Goal: Task Accomplishment & Management: Complete application form

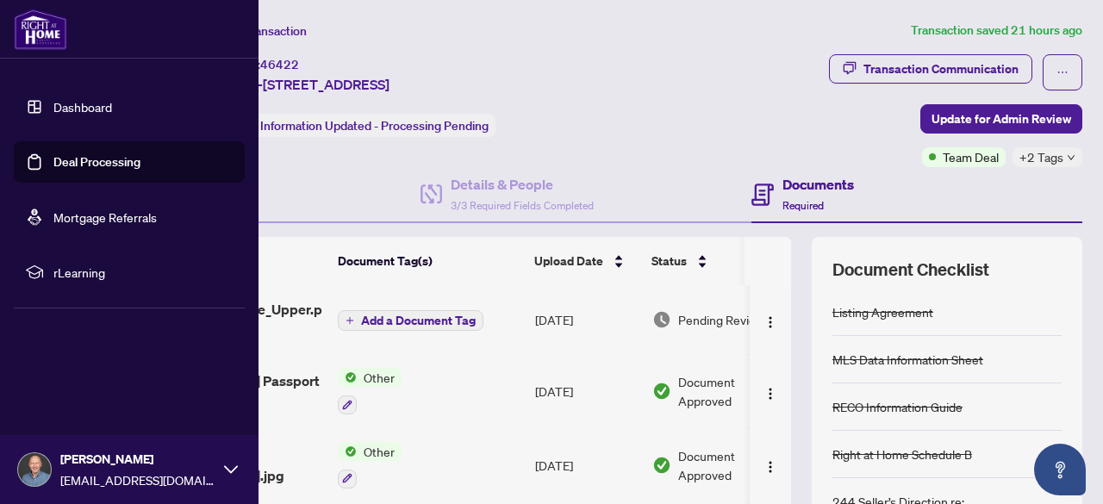
click at [59, 162] on link "Deal Processing" at bounding box center [96, 162] width 87 height 16
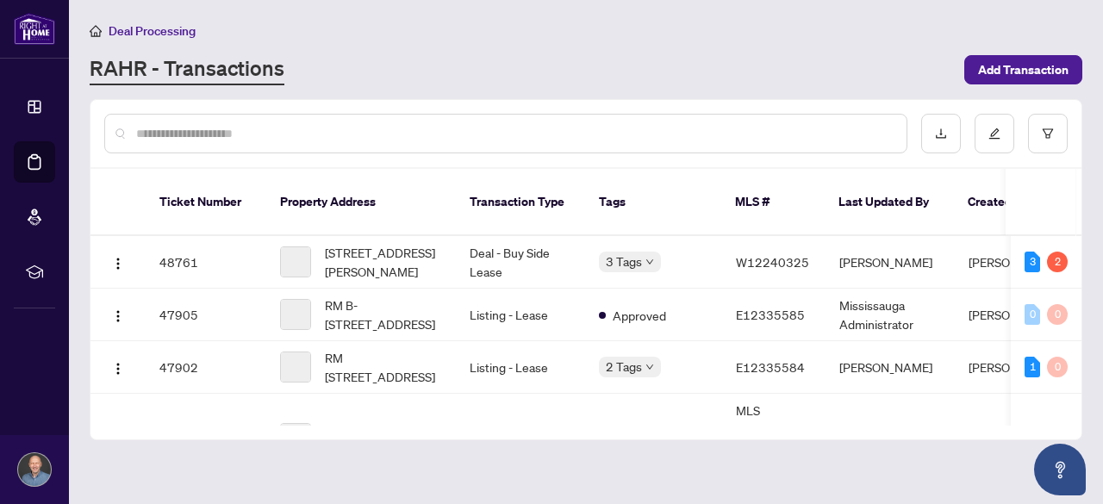
click at [415, 132] on input "text" at bounding box center [514, 133] width 757 height 19
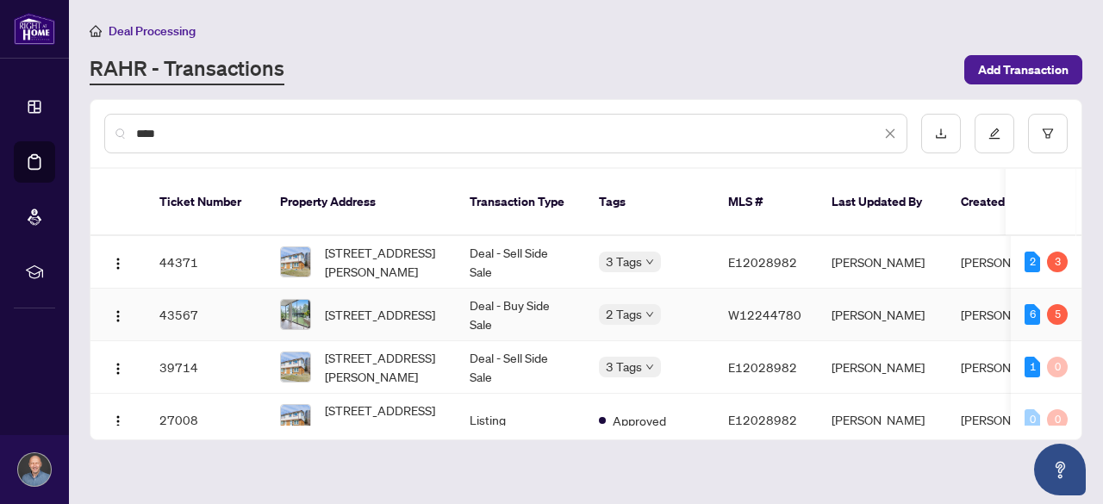
type input "****"
click at [521, 292] on td "Deal - Buy Side Sale" at bounding box center [520, 315] width 129 height 53
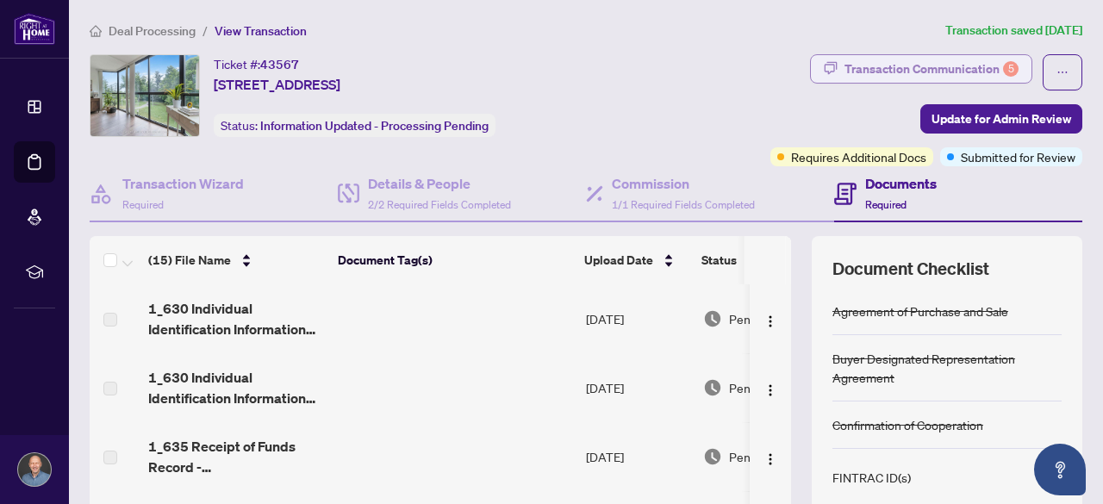
click at [988, 73] on div "Transaction Communication 5" at bounding box center [932, 69] width 174 height 28
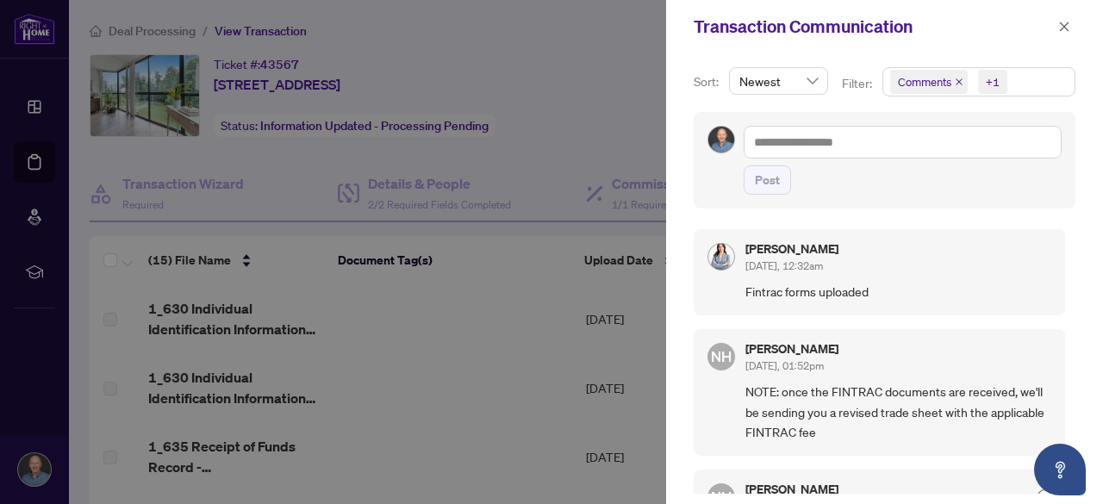
click at [614, 33] on div at bounding box center [551, 252] width 1103 height 504
click at [1065, 28] on icon "close" at bounding box center [1064, 26] width 9 height 9
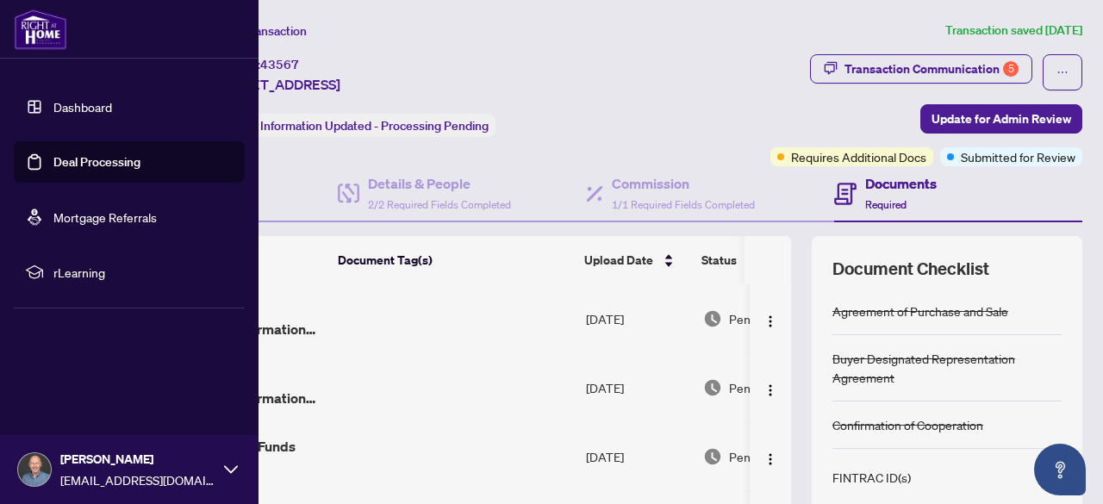
click at [53, 165] on link "Deal Processing" at bounding box center [96, 162] width 87 height 16
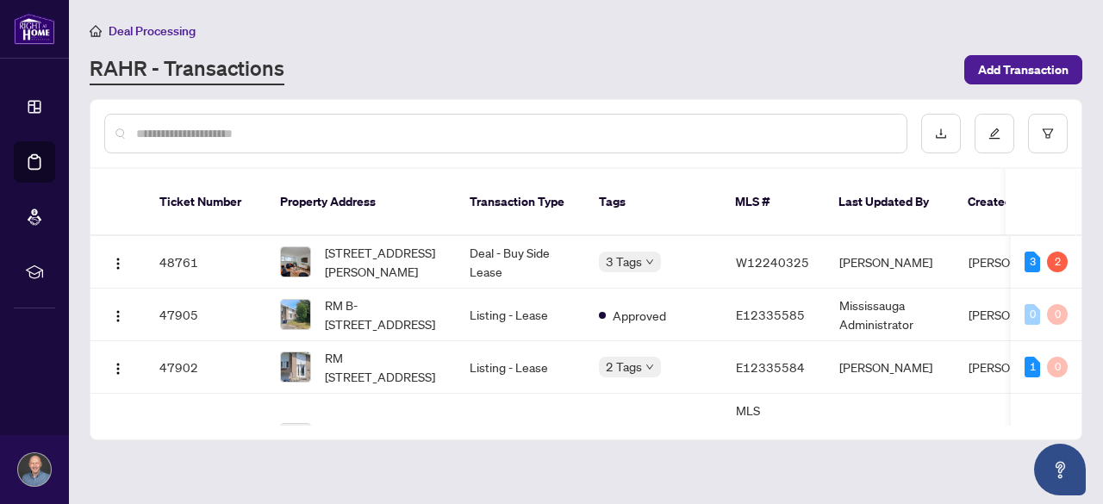
click at [386, 130] on input "text" at bounding box center [514, 133] width 757 height 19
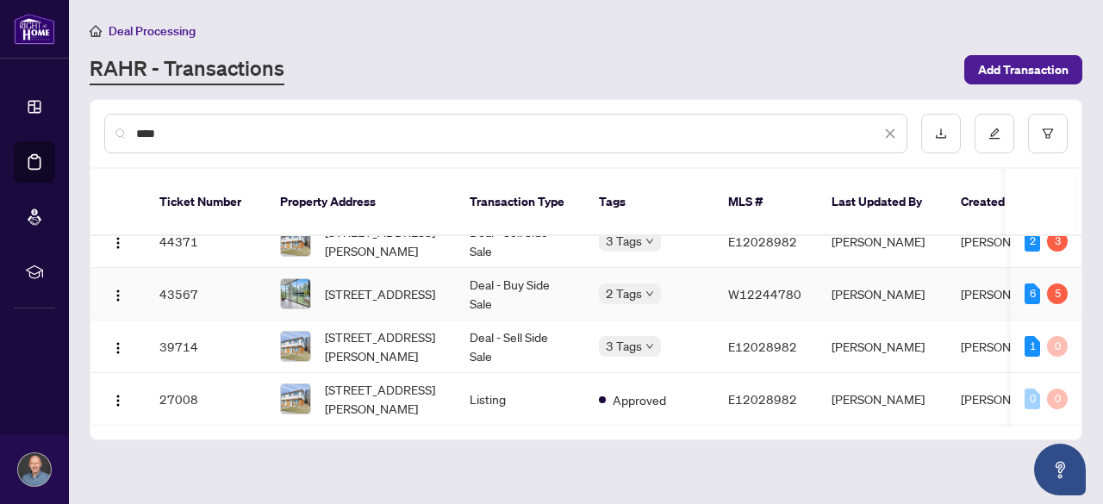
scroll to position [25, 0]
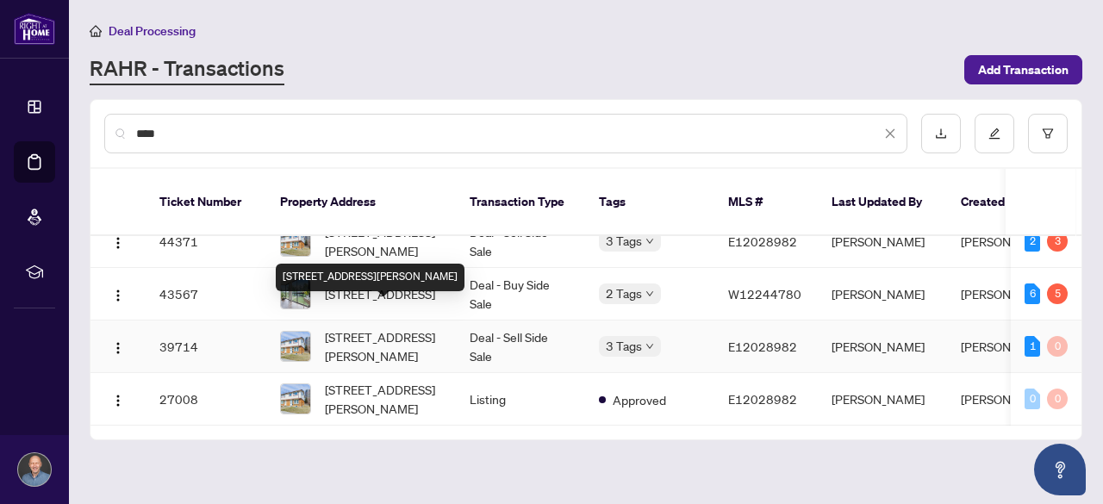
type input "****"
click at [390, 328] on span "[STREET_ADDRESS][PERSON_NAME]" at bounding box center [383, 347] width 117 height 38
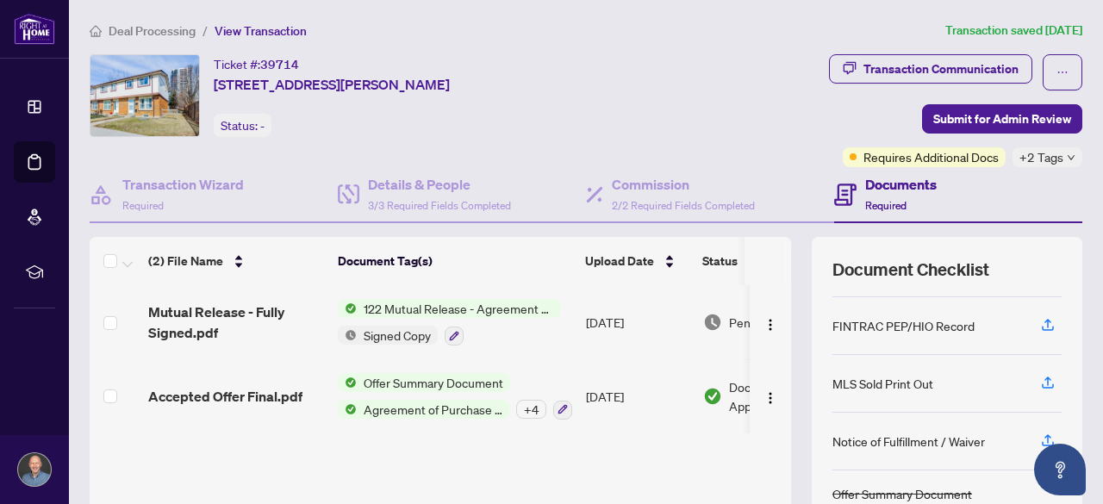
scroll to position [165, 0]
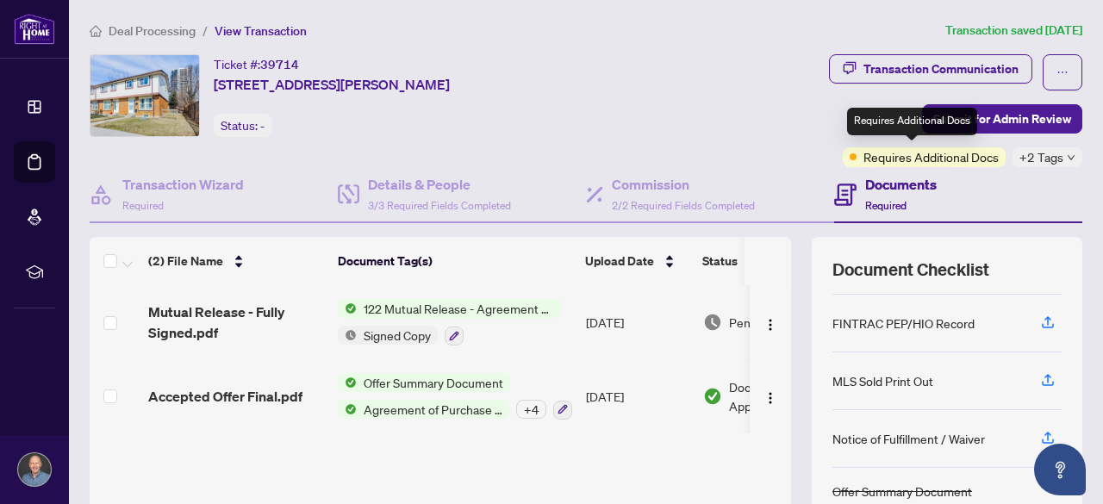
click at [922, 161] on span "Requires Additional Docs" at bounding box center [931, 156] width 135 height 19
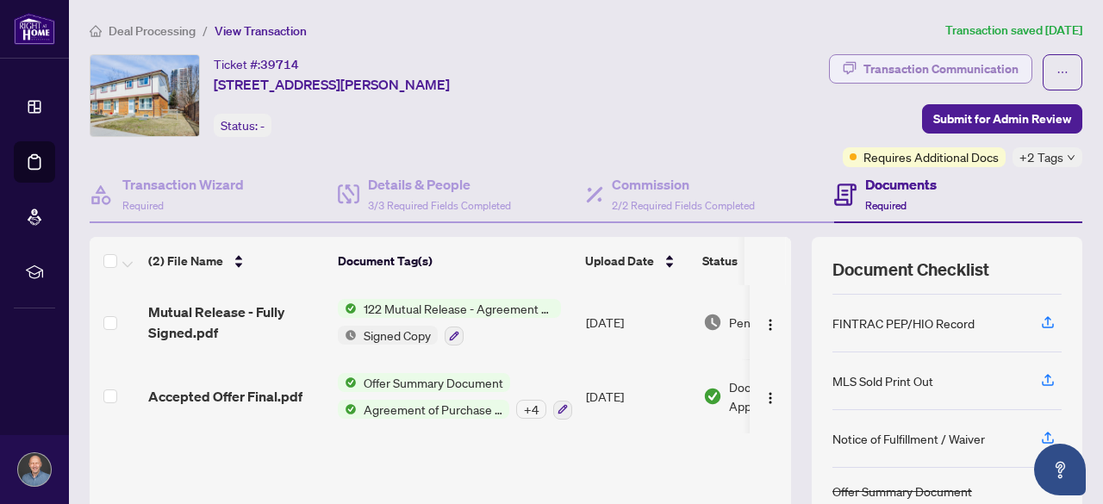
click at [934, 67] on div "Transaction Communication" at bounding box center [941, 69] width 155 height 28
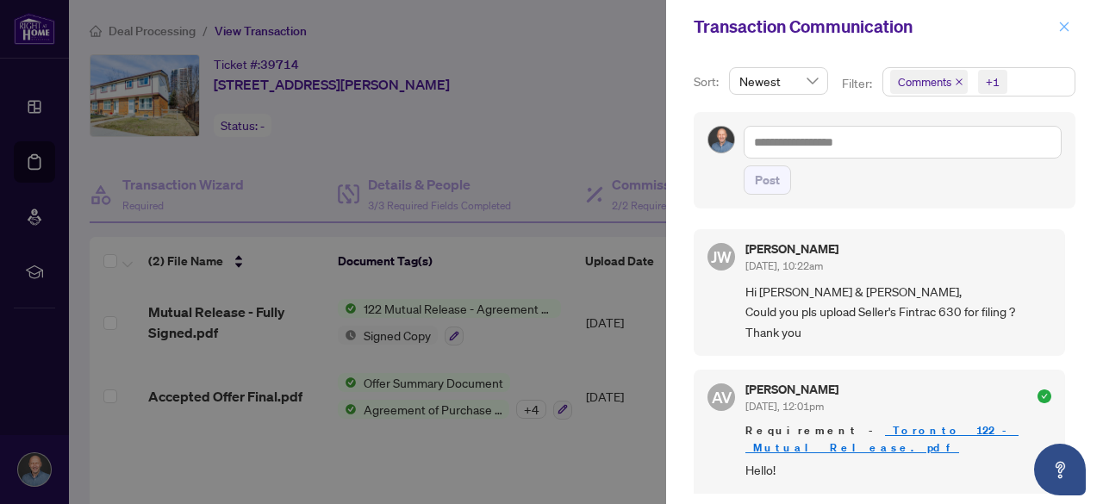
click at [1067, 29] on icon "close" at bounding box center [1064, 26] width 9 height 9
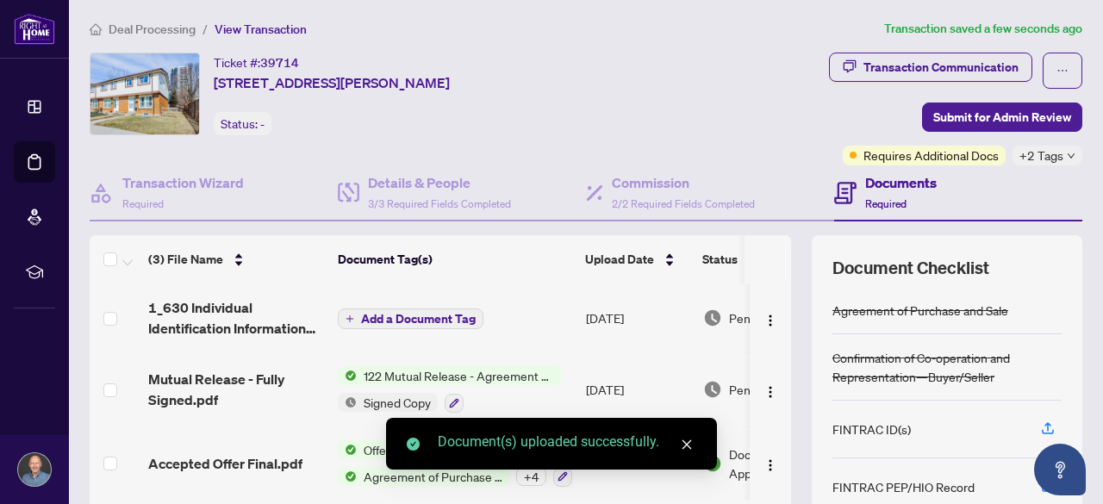
scroll to position [0, 0]
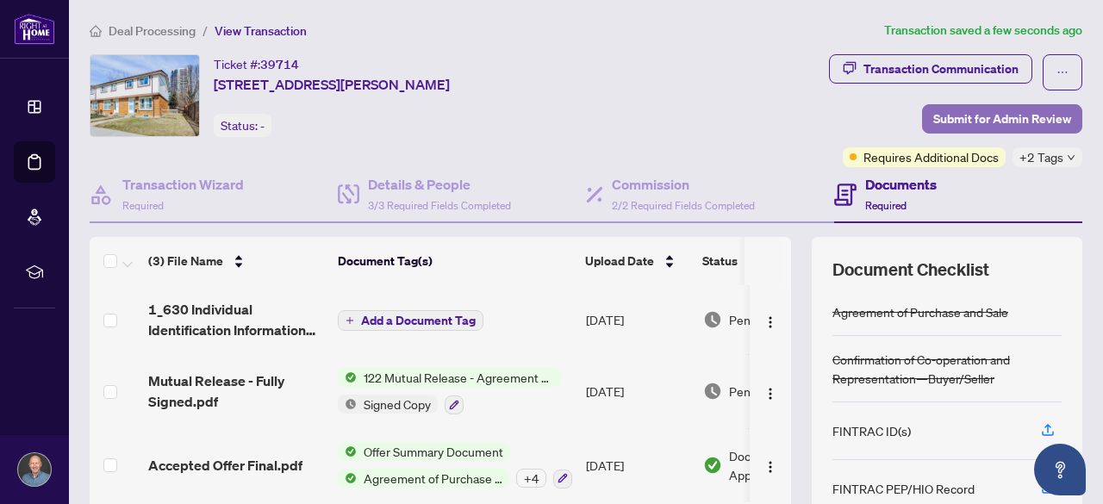
click at [993, 121] on span "Submit for Admin Review" at bounding box center [1003, 119] width 138 height 28
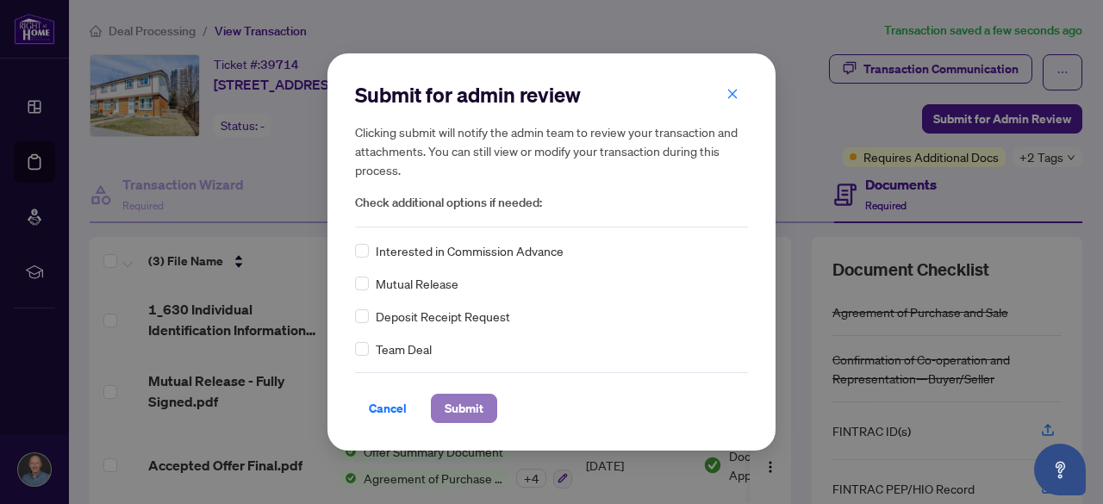
click at [459, 404] on span "Submit" at bounding box center [464, 409] width 39 height 28
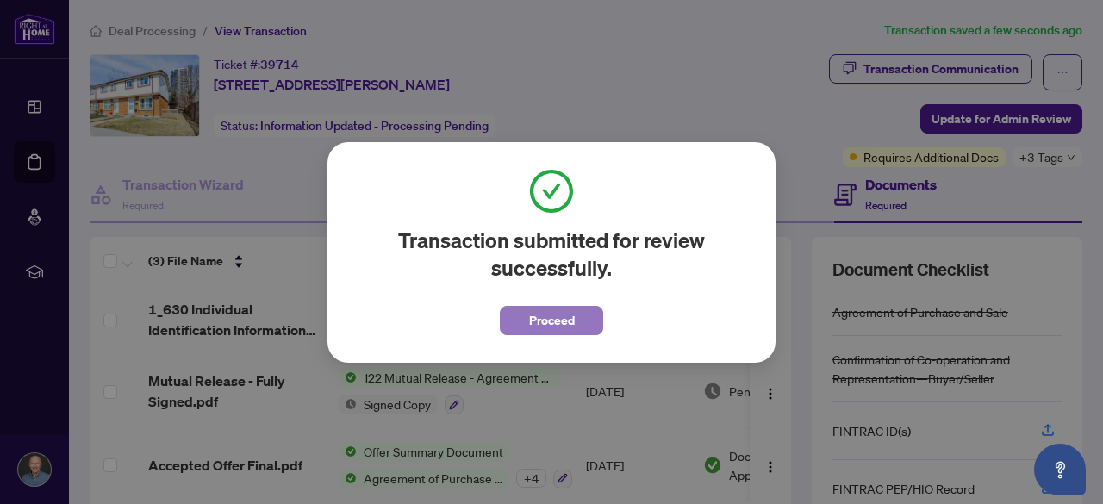
click at [575, 320] on button "Proceed" at bounding box center [551, 320] width 103 height 29
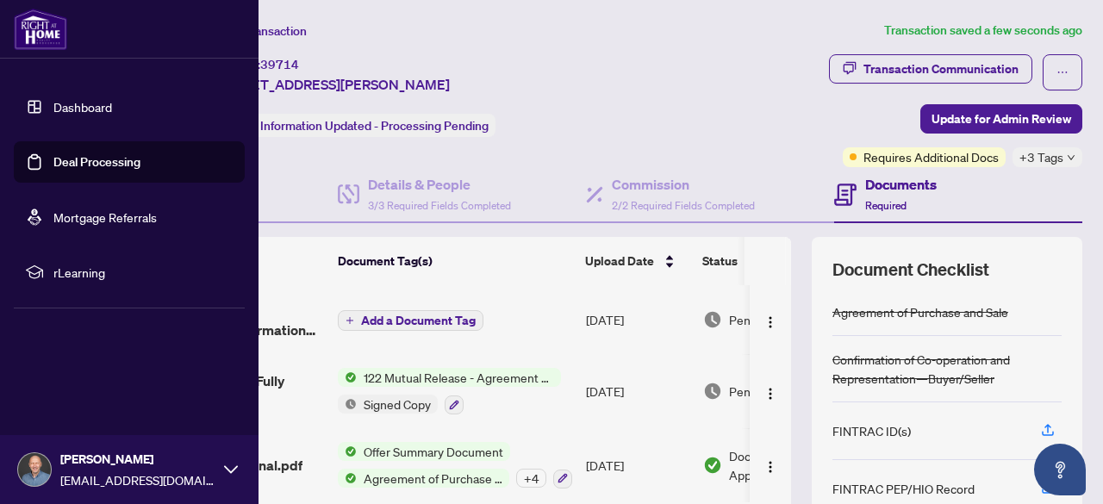
click at [86, 162] on link "Deal Processing" at bounding box center [96, 162] width 87 height 16
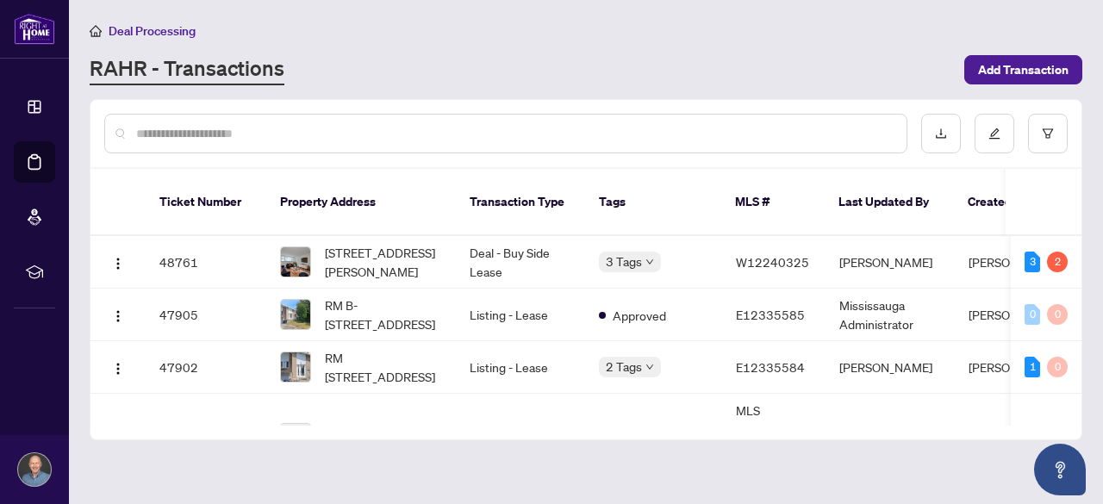
click at [304, 132] on input "text" at bounding box center [514, 133] width 757 height 19
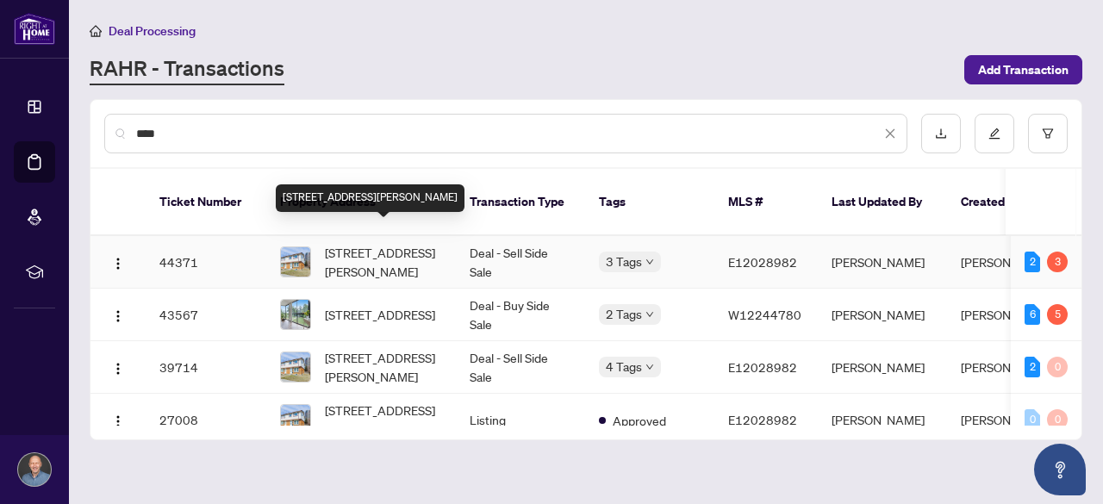
type input "****"
click at [405, 243] on span "[STREET_ADDRESS][PERSON_NAME]" at bounding box center [383, 262] width 117 height 38
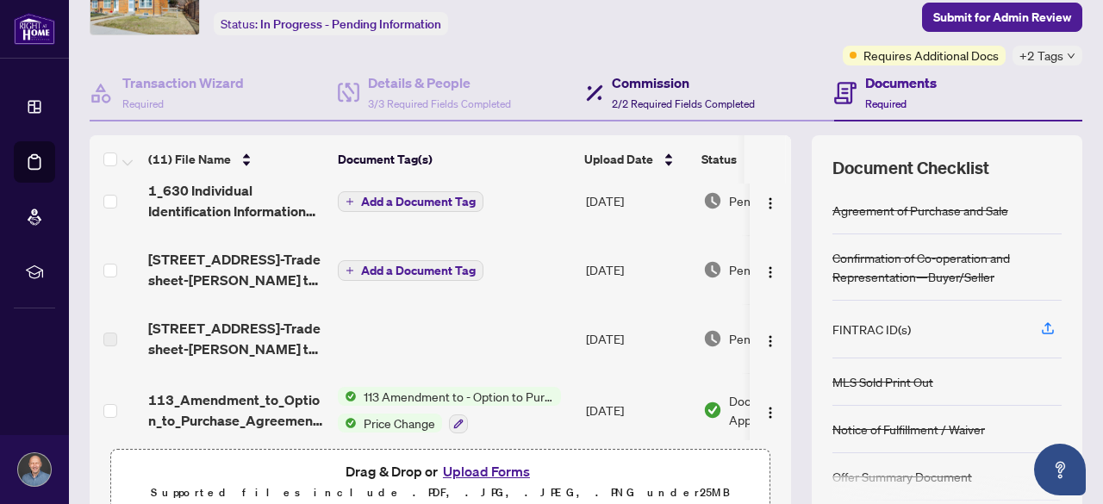
click at [653, 91] on h4 "Commission" at bounding box center [683, 82] width 143 height 21
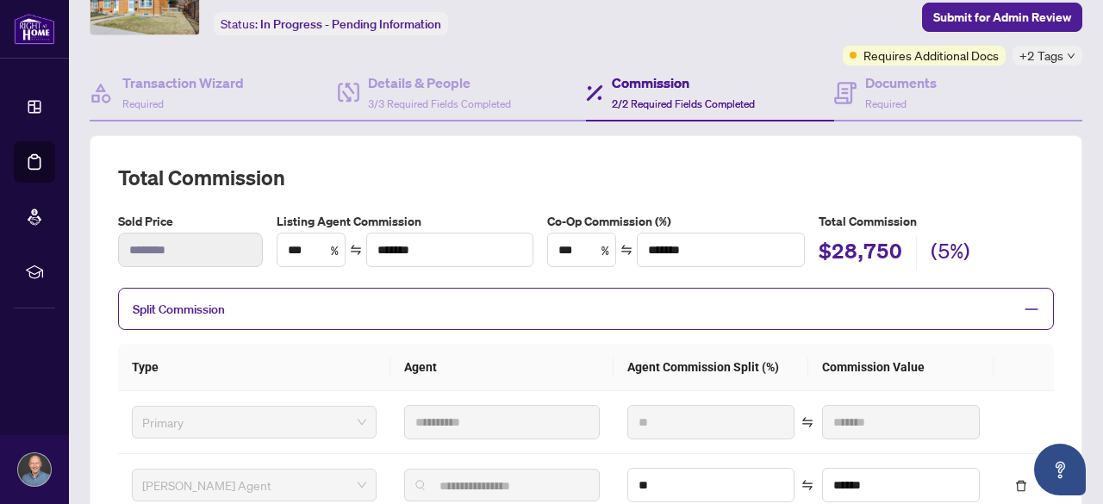
click at [1024, 303] on icon "minus" at bounding box center [1032, 310] width 16 height 16
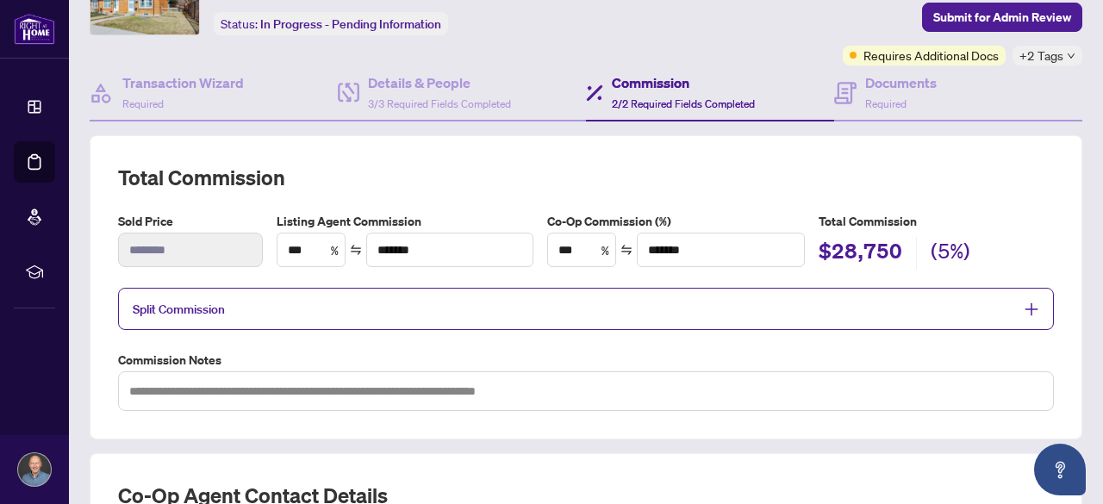
click at [1024, 303] on icon "plus" at bounding box center [1032, 310] width 16 height 16
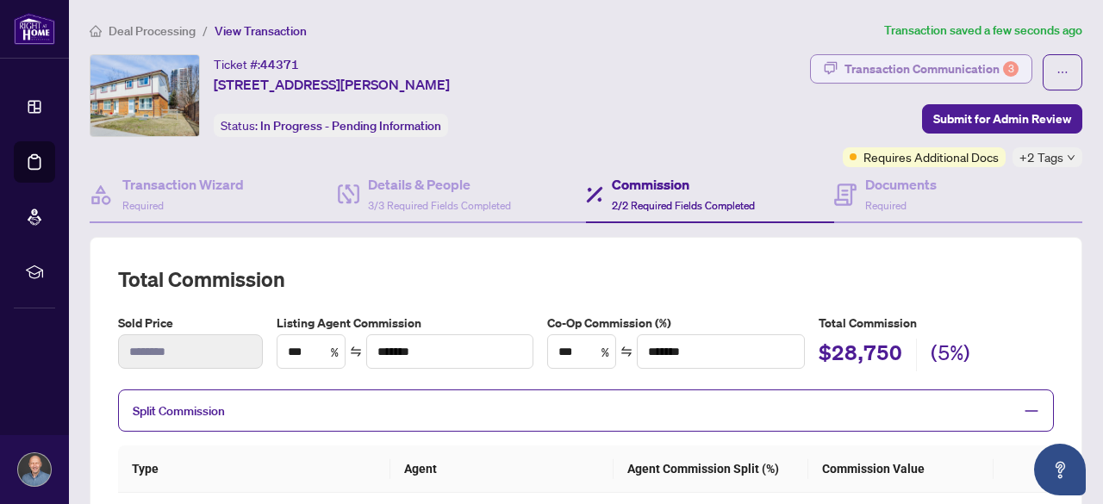
click at [895, 65] on div "Transaction Communication 3" at bounding box center [932, 69] width 174 height 28
type textarea "**********"
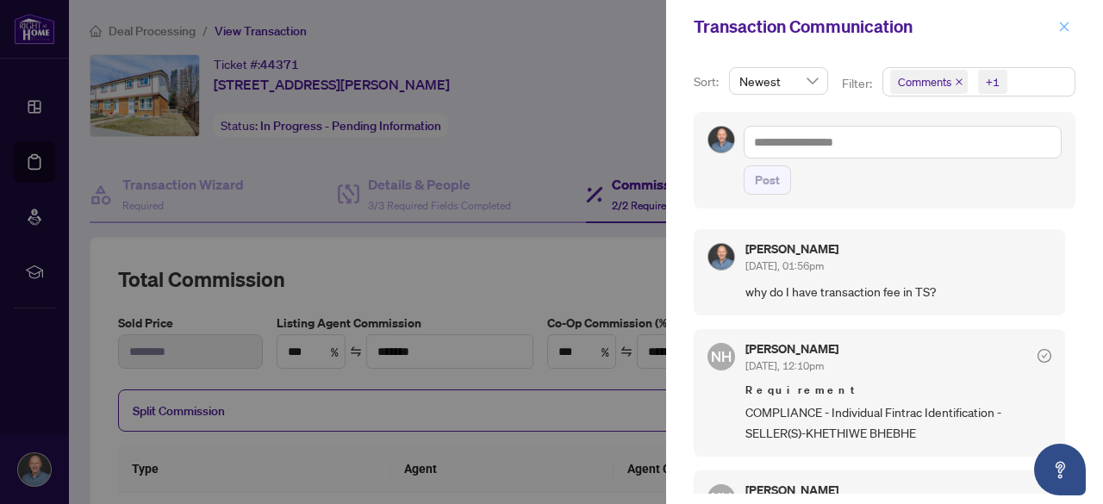
click at [1067, 23] on icon "close" at bounding box center [1065, 27] width 12 height 12
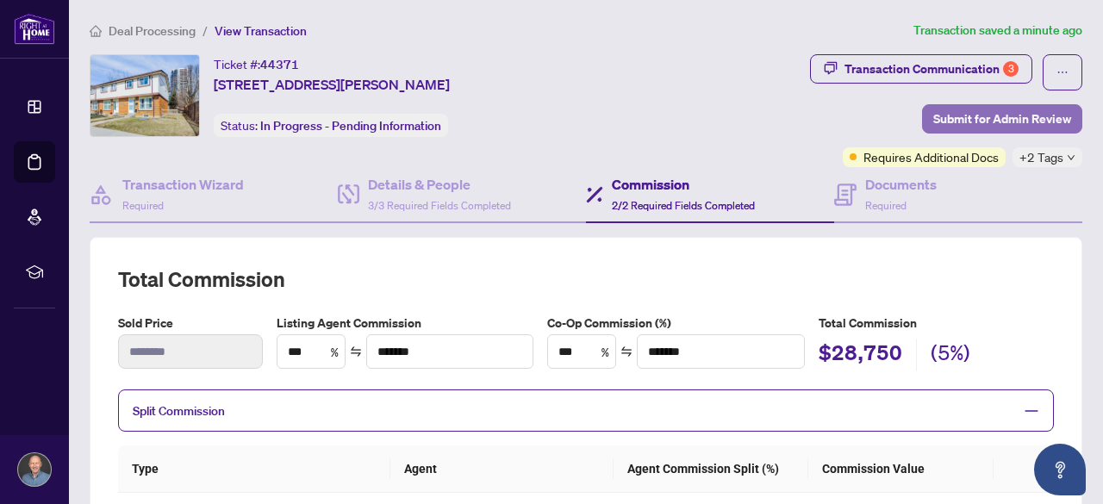
click at [1001, 118] on span "Submit for Admin Review" at bounding box center [1003, 119] width 138 height 28
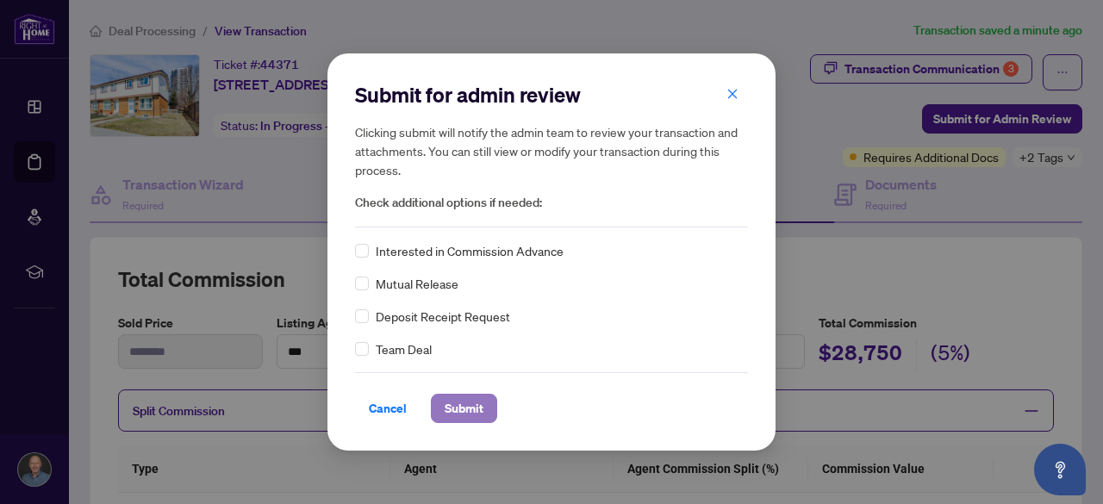
click at [469, 409] on span "Submit" at bounding box center [464, 409] width 39 height 28
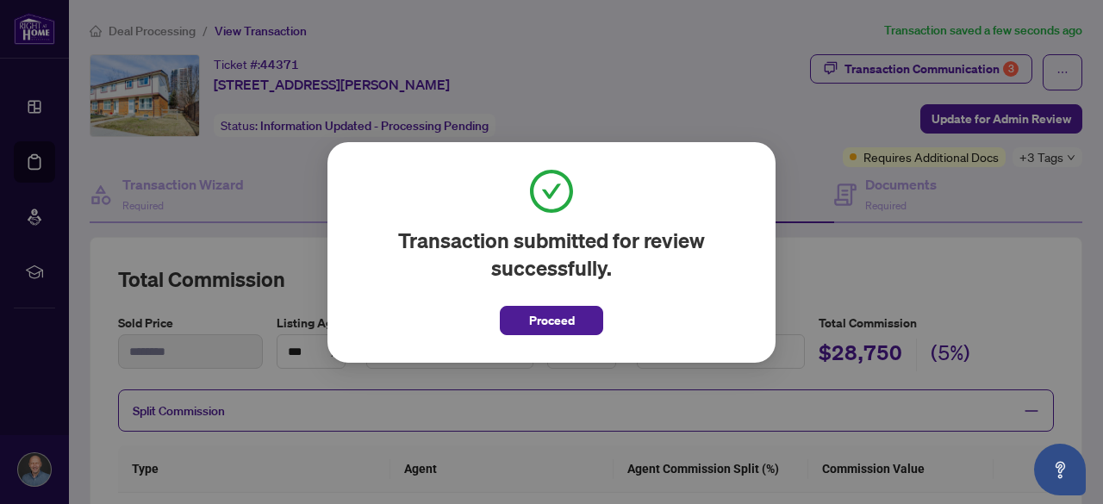
click at [690, 76] on div "Transaction submitted for review successfully. Proceed Cancel OK" at bounding box center [551, 252] width 1103 height 504
click at [588, 327] on button "Proceed" at bounding box center [551, 320] width 103 height 29
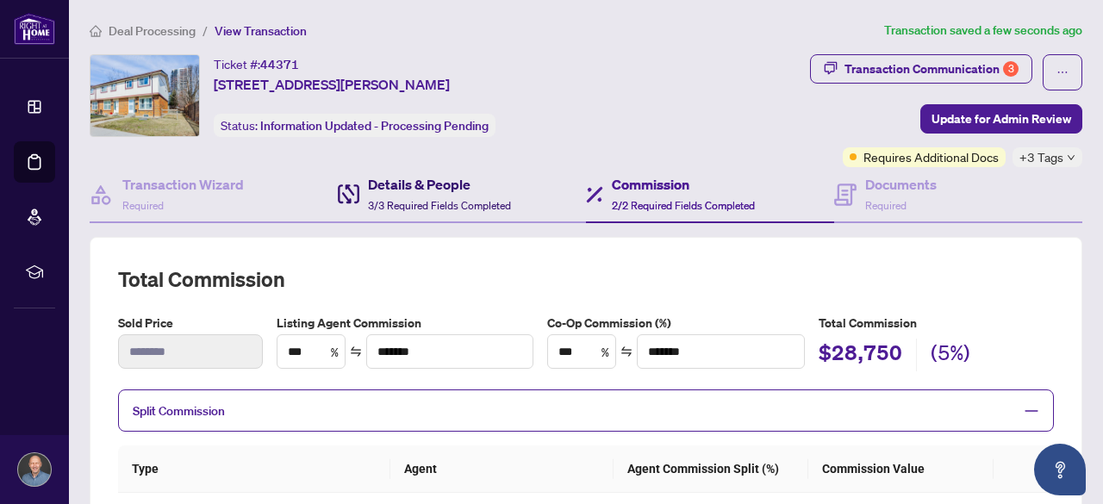
click at [425, 184] on h4 "Details & People" at bounding box center [439, 184] width 143 height 21
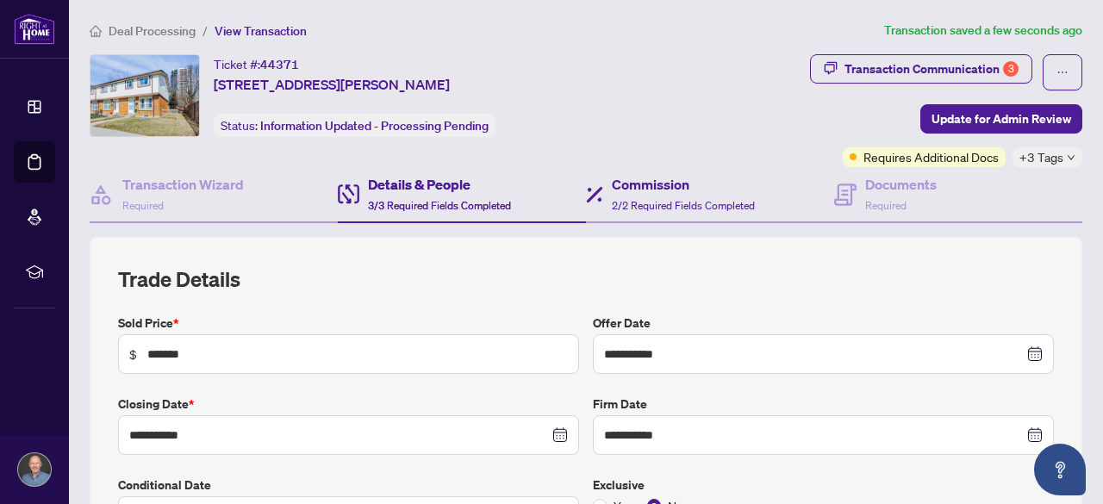
type input "**********"
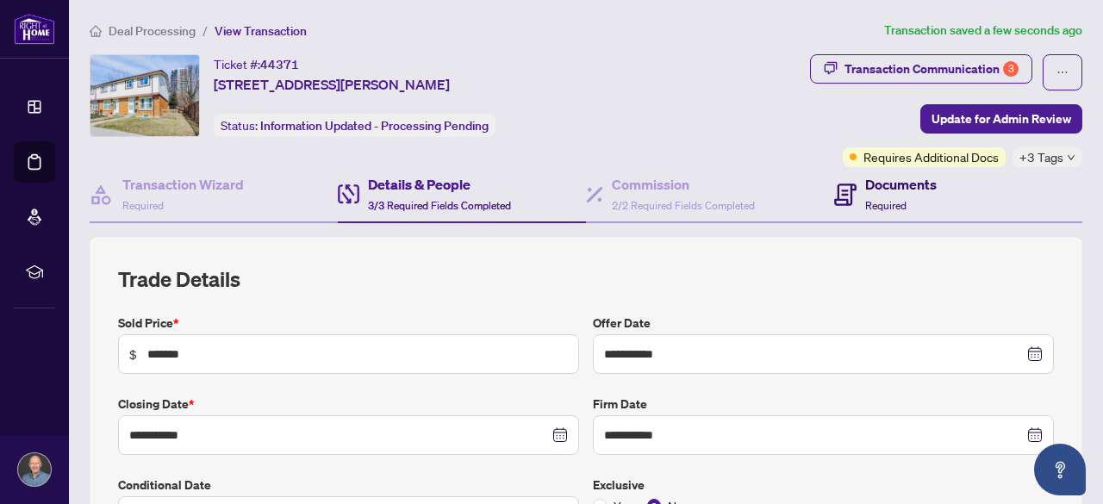
click at [881, 189] on h4 "Documents" at bounding box center [901, 184] width 72 height 21
